Goal: Information Seeking & Learning: Learn about a topic

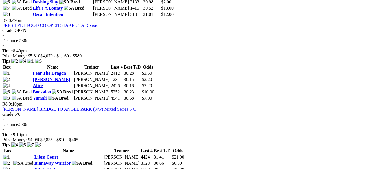
scroll to position [888, 0]
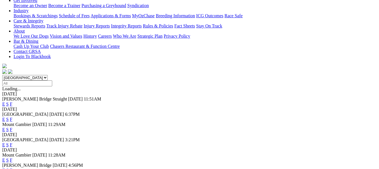
scroll to position [113, 0]
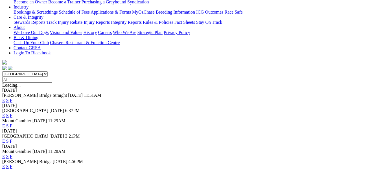
click at [12, 164] on link "F" at bounding box center [11, 166] width 3 height 5
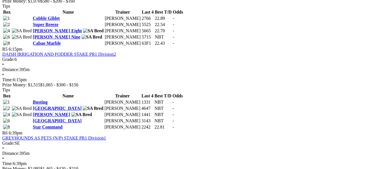
scroll to position [598, 0]
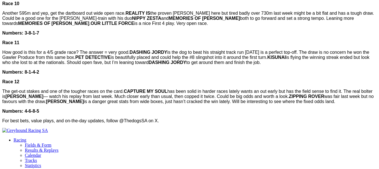
scroll to position [595, 0]
